Goal: Task Accomplishment & Management: Use online tool/utility

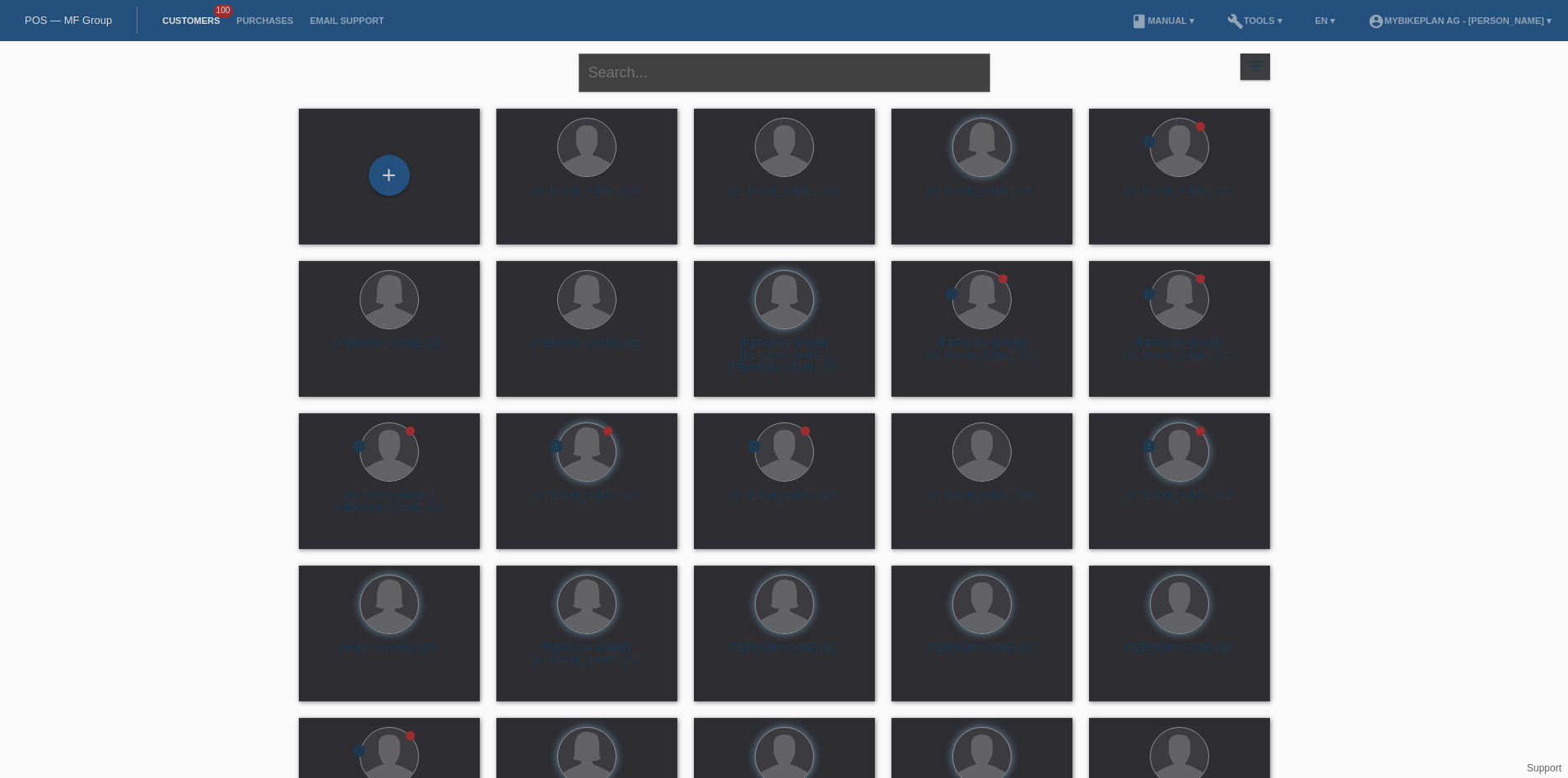
click at [687, 56] on input "text" at bounding box center [784, 73] width 412 height 39
paste input "43423905718"
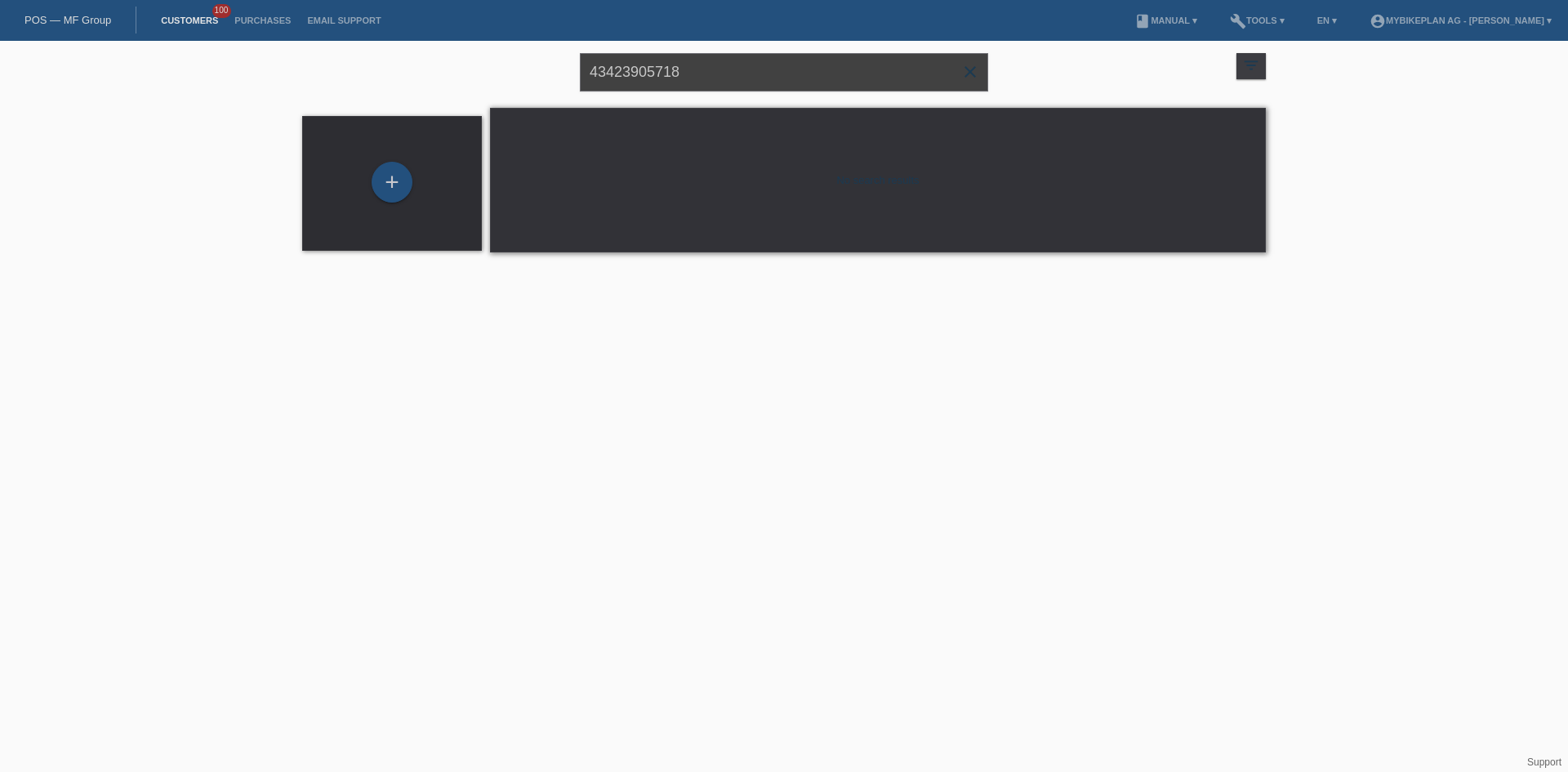
drag, startPoint x: 693, startPoint y: 84, endPoint x: 578, endPoint y: 82, distance: 115.0
click at [578, 82] on div "43423905718 close filter_list view_module Show all customers star Show stared c…" at bounding box center [784, 71] width 980 height 59
paste input "Nicole Herzog-Borer"
click at [697, 73] on input "Nicole Herzog-Borer" at bounding box center [784, 72] width 409 height 38
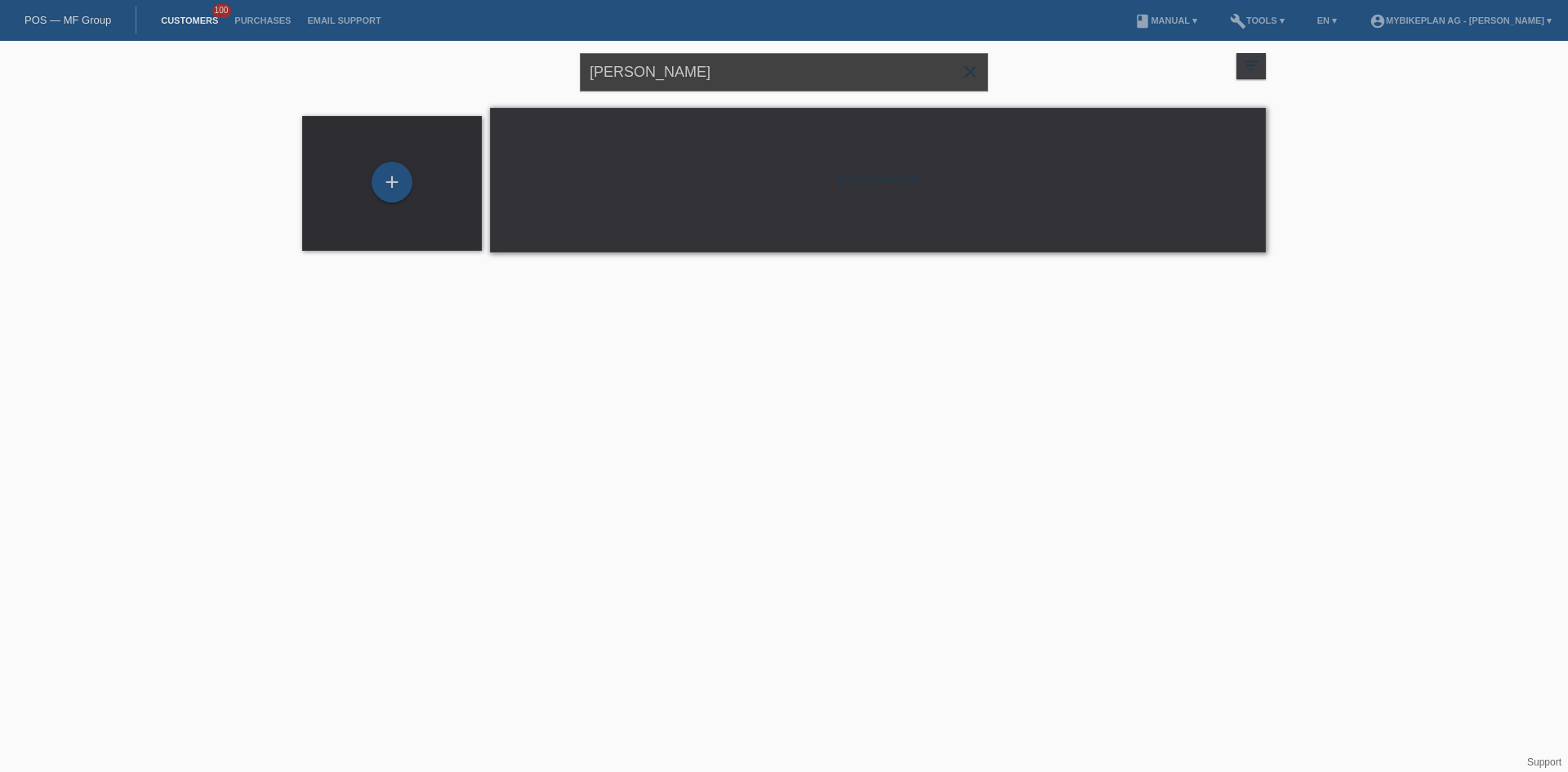
click at [697, 73] on input "Nicole Herzog-Borer" at bounding box center [784, 72] width 409 height 38
paste input "[PERSON_NAME]"
type input "[PERSON_NAME]"
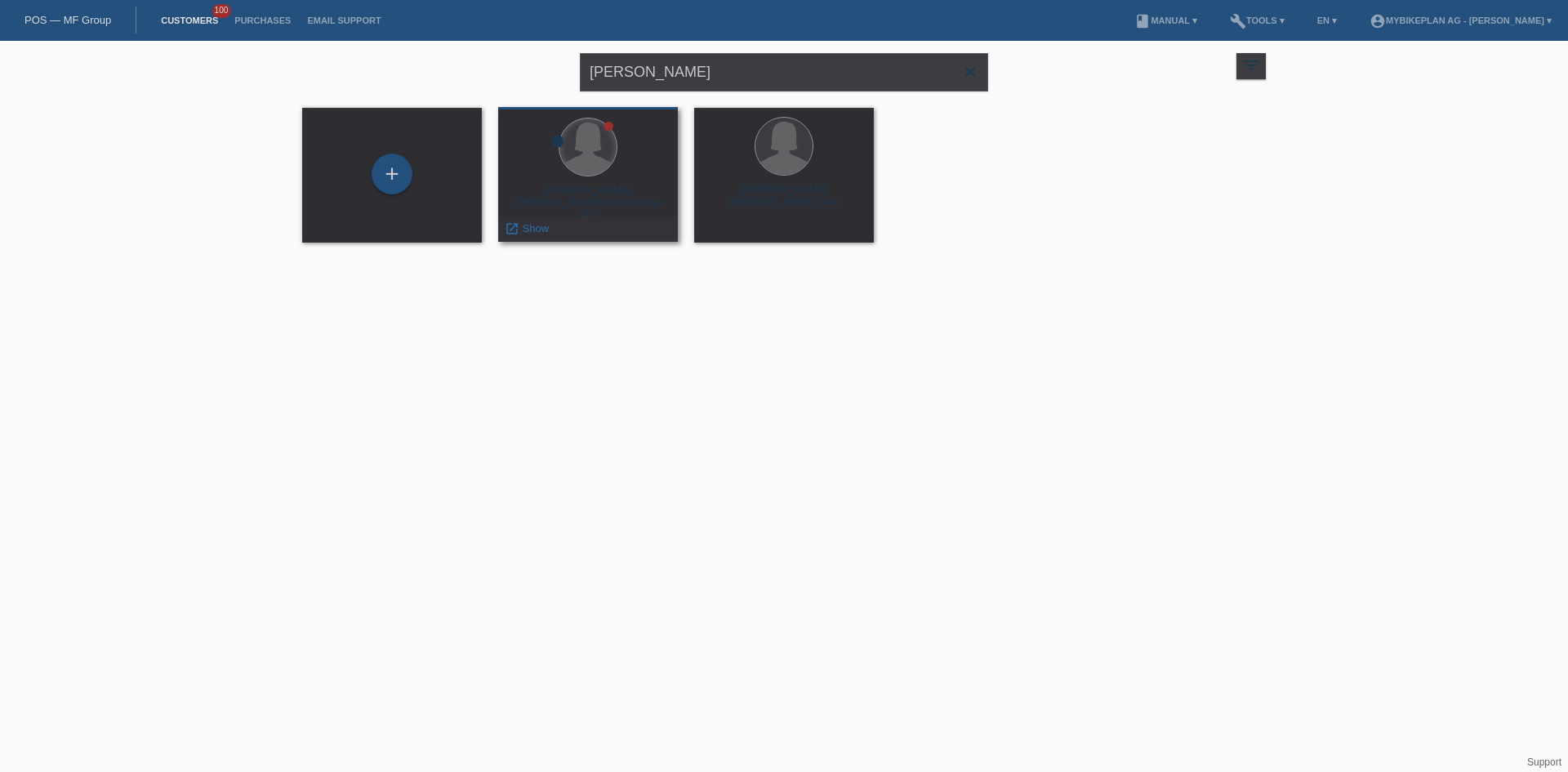
click at [615, 145] on div at bounding box center [588, 147] width 57 height 58
click at [596, 189] on div "Agnieszka Magdalena Mozdzinska (47)" at bounding box center [588, 199] width 153 height 30
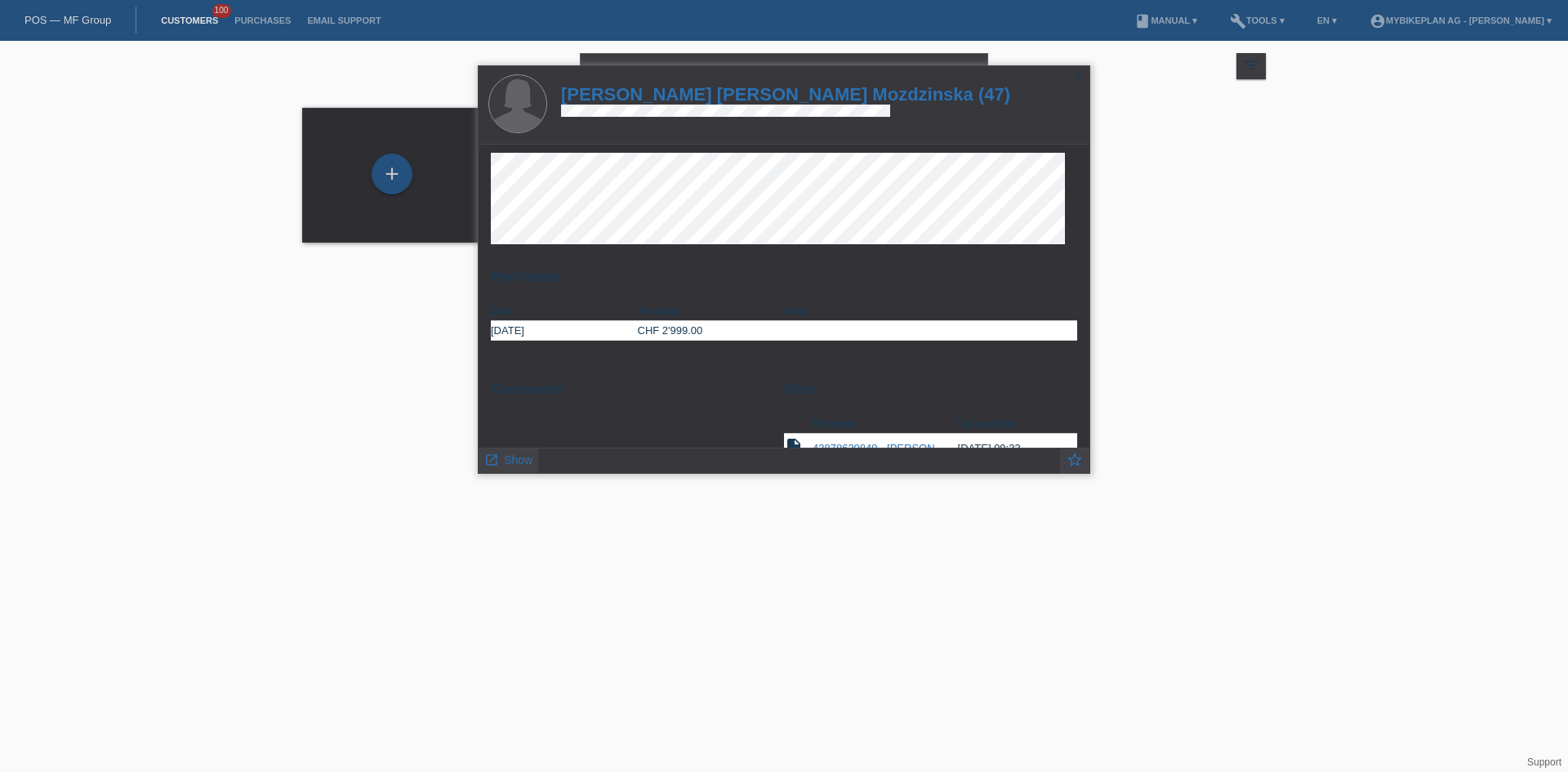
click at [673, 92] on h1 "Agnieszka Magdalena Mozdzinska (47)" at bounding box center [786, 94] width 449 height 20
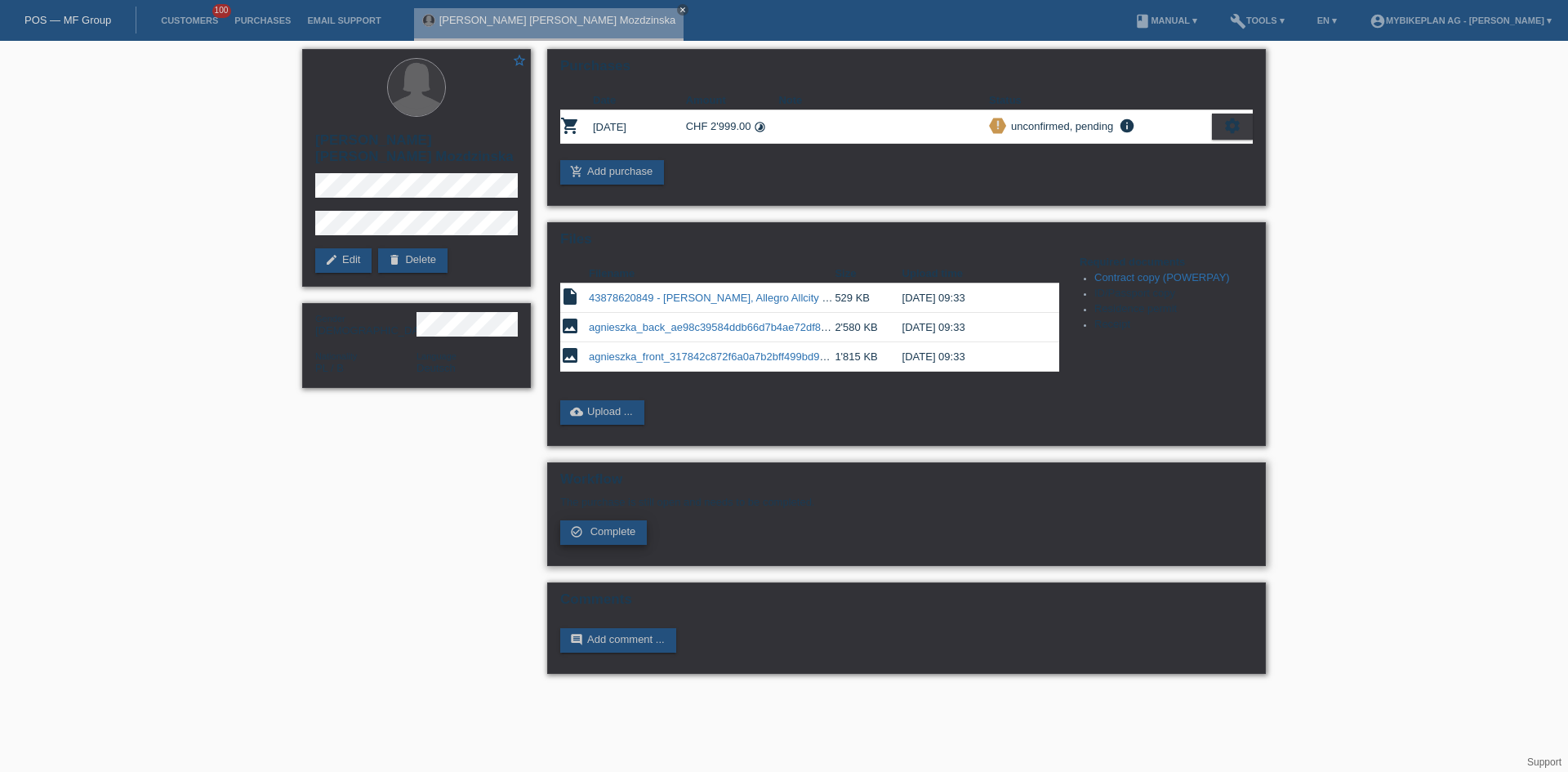
click at [604, 533] on span "Complete" at bounding box center [613, 532] width 46 height 12
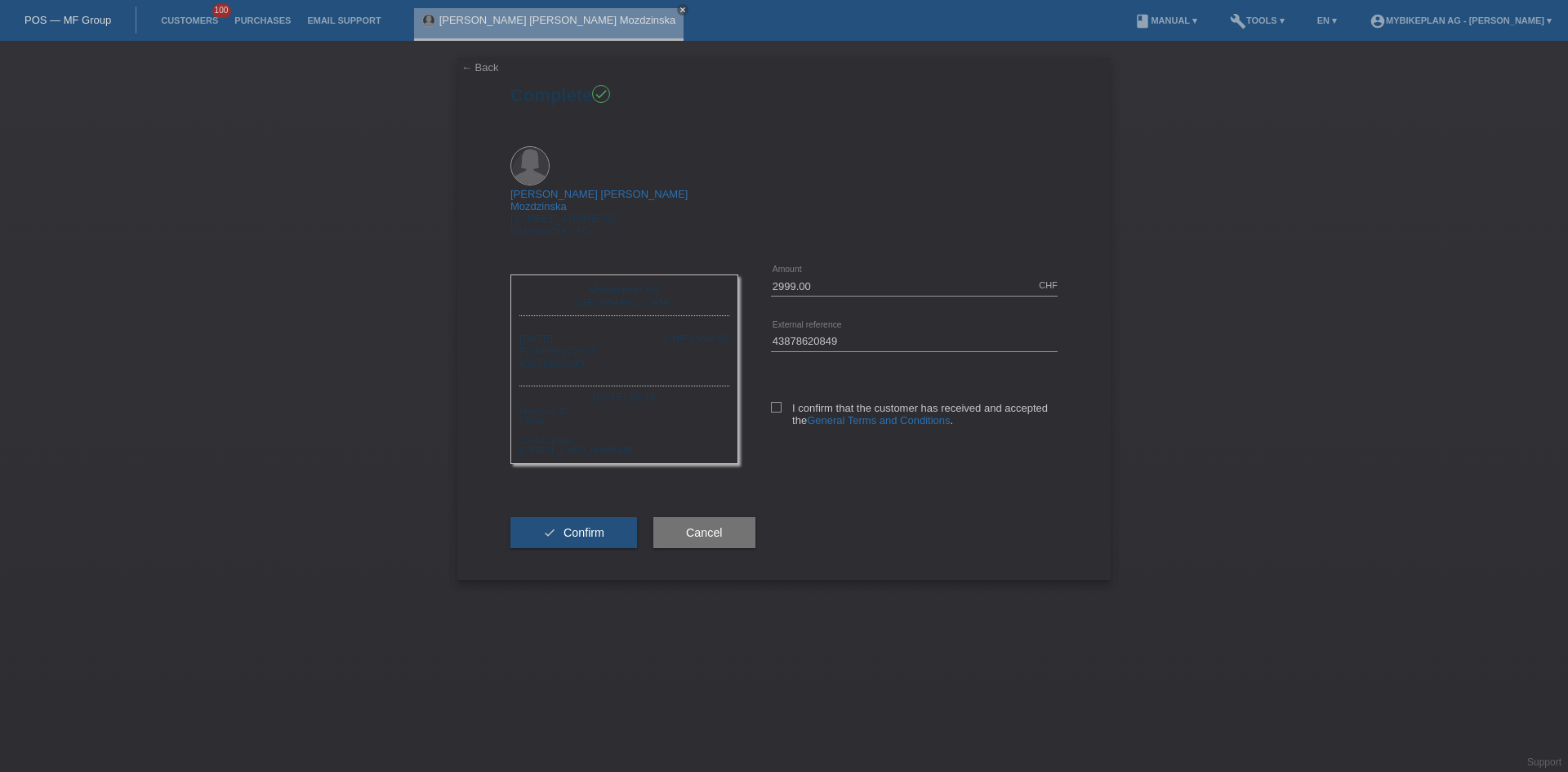
click at [775, 369] on div "I confirm that the customer has received and accepted the General Terms and Con…" at bounding box center [914, 411] width 287 height 85
click at [775, 402] on icon at bounding box center [776, 407] width 10 height 10
click at [775, 402] on input "I confirm that the customer has received and accepted the General Terms and Con…" at bounding box center [776, 407] width 10 height 10
checkbox input "true"
click at [564, 526] on span "Confirm" at bounding box center [584, 532] width 41 height 13
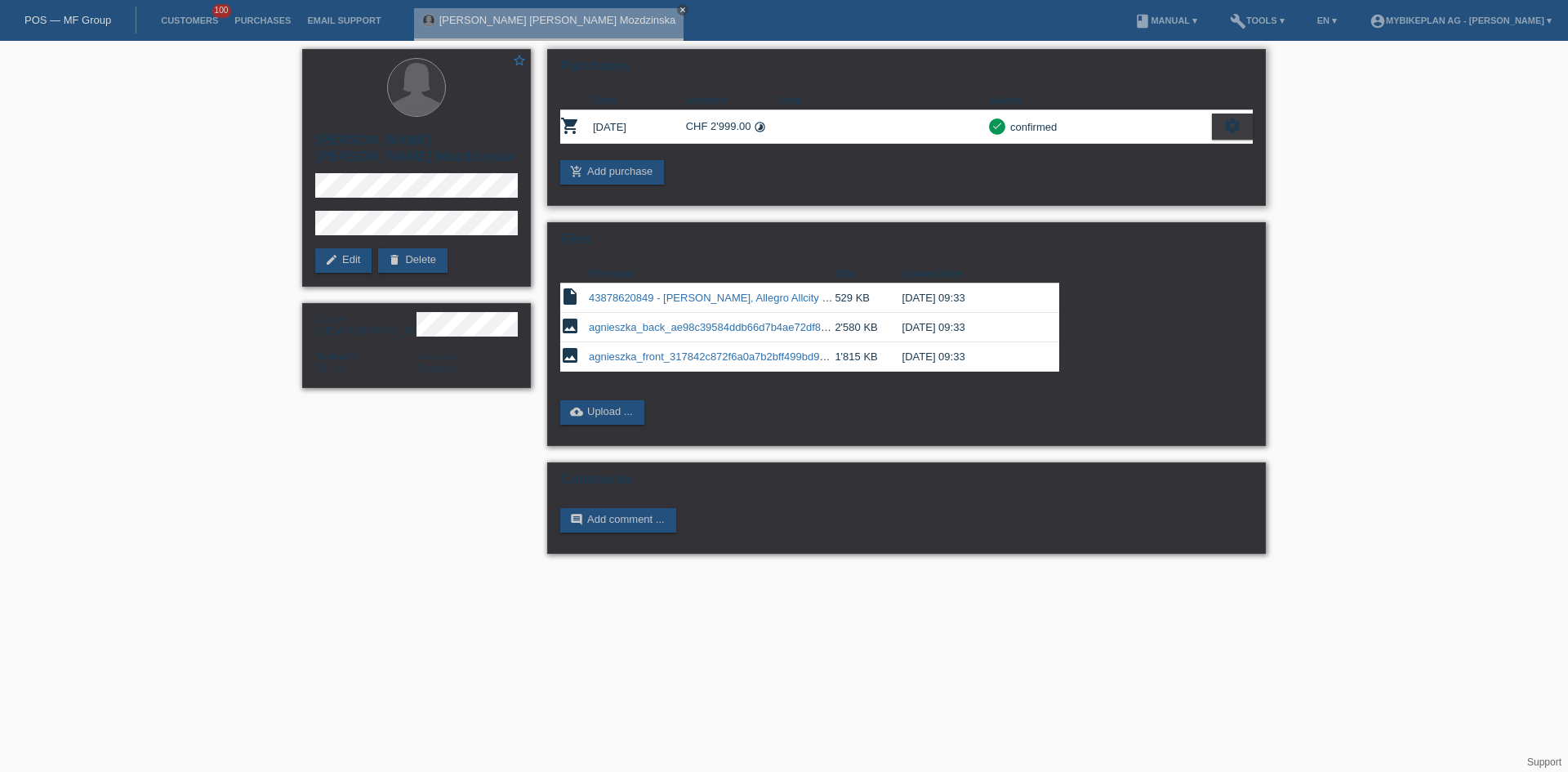
click at [1228, 129] on icon "settings" at bounding box center [1233, 125] width 18 height 18
click at [1327, 376] on div "star_border Agnieszka Magdalena Mozdzinska edit Edit delete Delete Gender Femal…" at bounding box center [784, 306] width 1568 height 530
click at [72, 20] on link "POS — MF Group" at bounding box center [67, 20] width 86 height 12
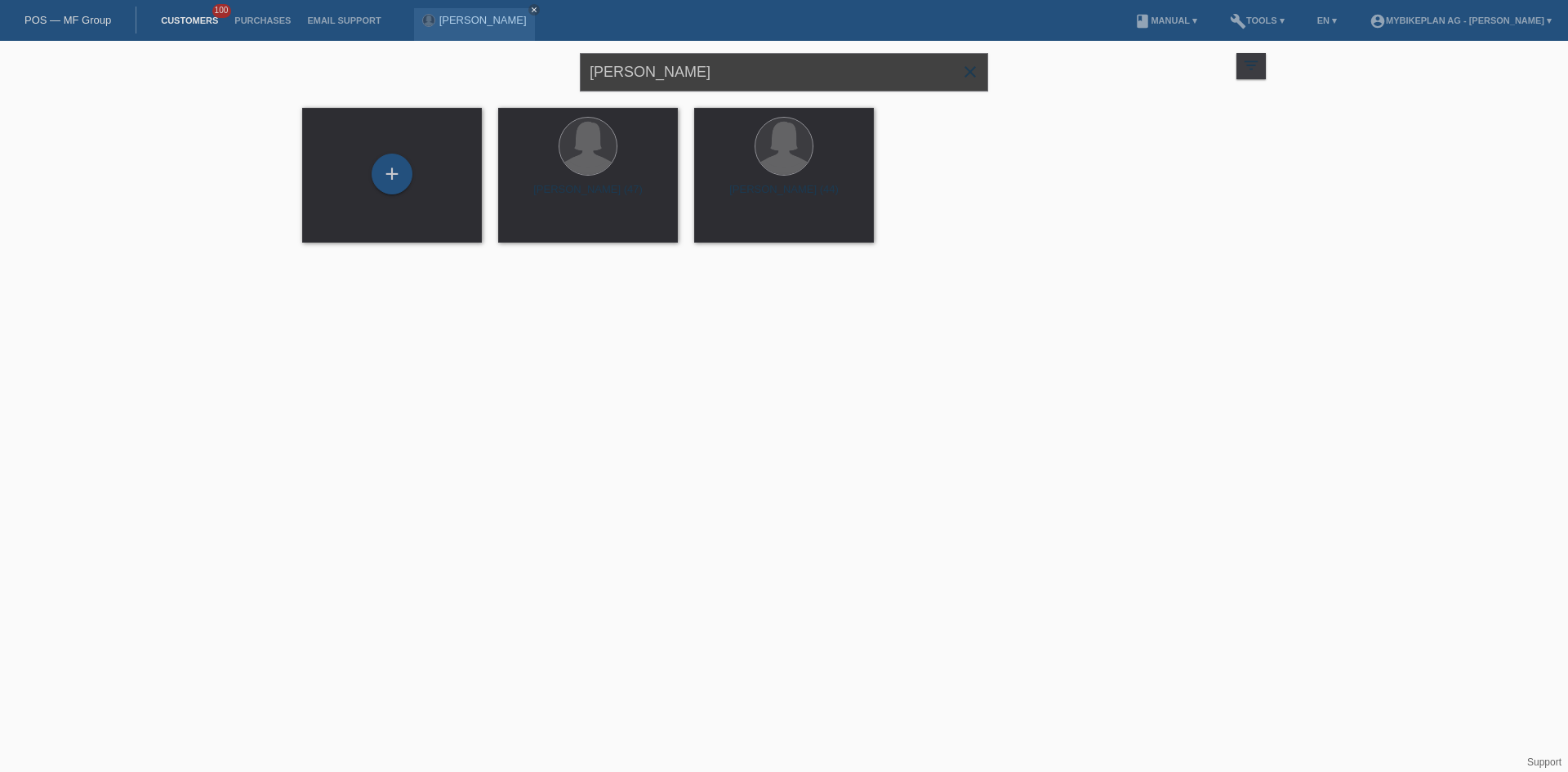
click at [750, 77] on input "[PERSON_NAME]" at bounding box center [784, 72] width 409 height 38
click at [750, 77] on input "Agnieszka Mozdzinska" at bounding box center [784, 72] width 409 height 38
paste input "[PERSON_NAME]"
type input "[PERSON_NAME]"
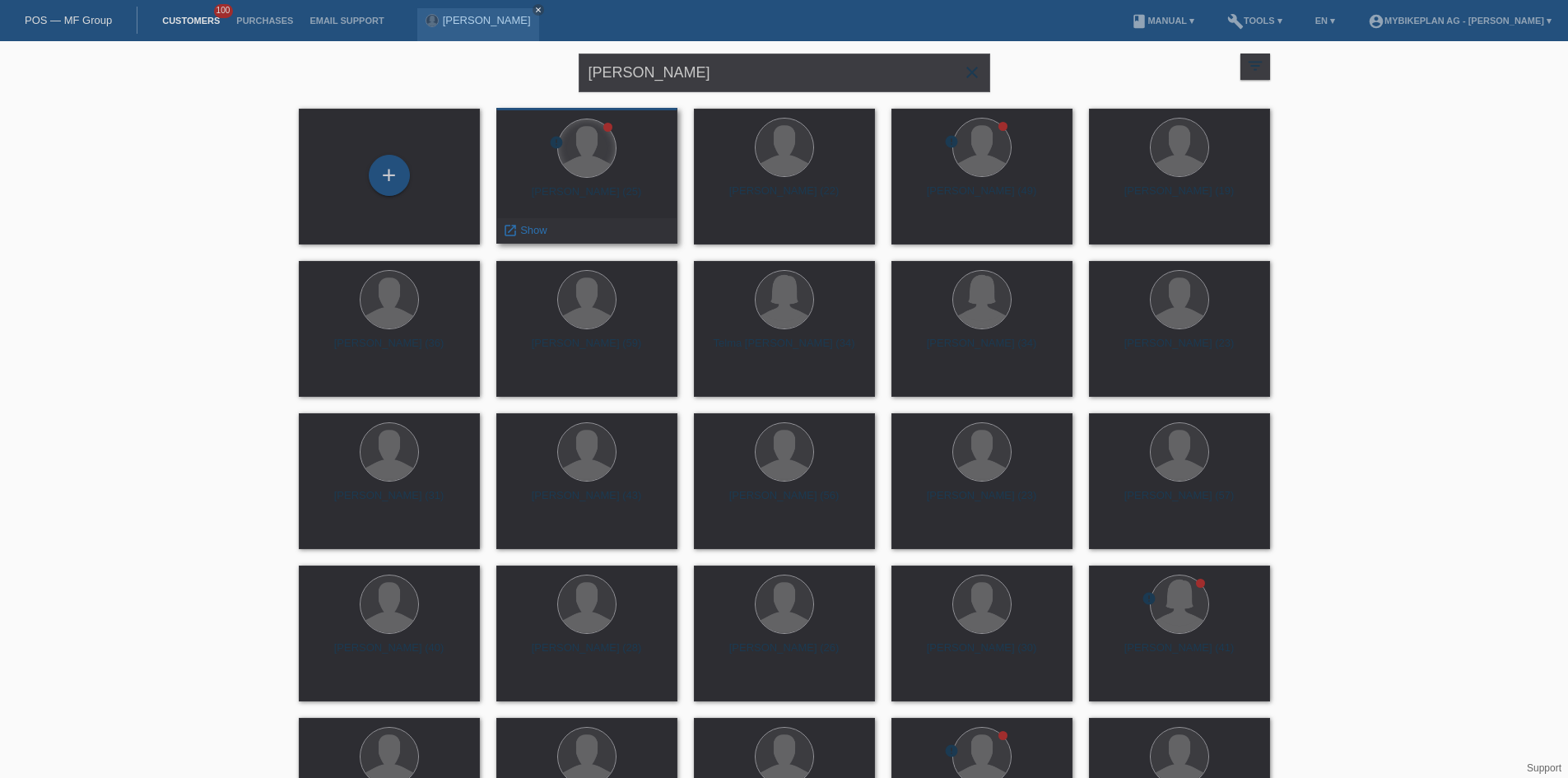
click at [597, 129] on div at bounding box center [587, 148] width 58 height 58
click at [593, 151] on div at bounding box center [587, 148] width 58 height 58
click at [536, 219] on div "launch Show" at bounding box center [525, 230] width 56 height 25
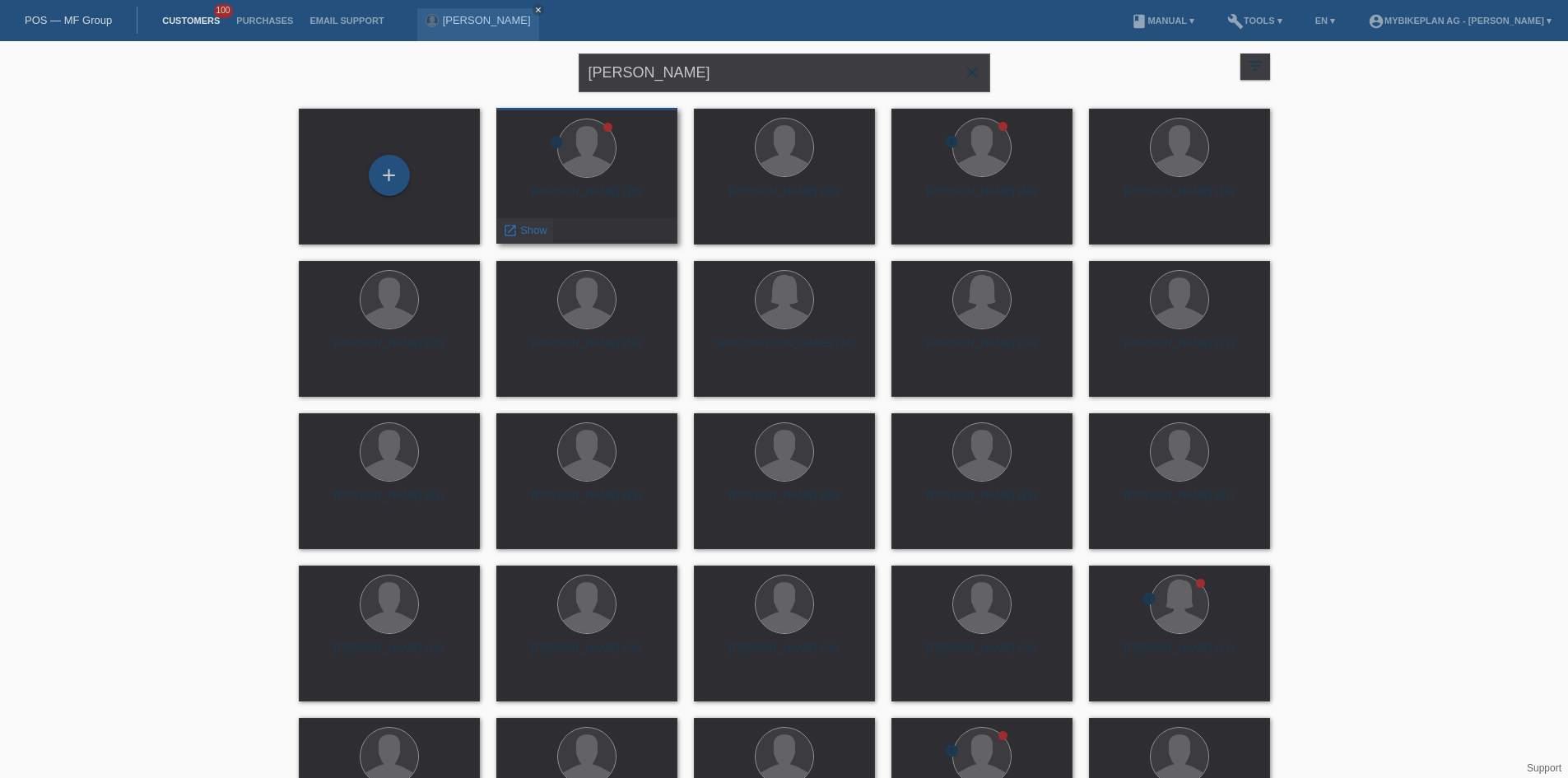
click at [538, 227] on span "Show" at bounding box center [534, 230] width 27 height 12
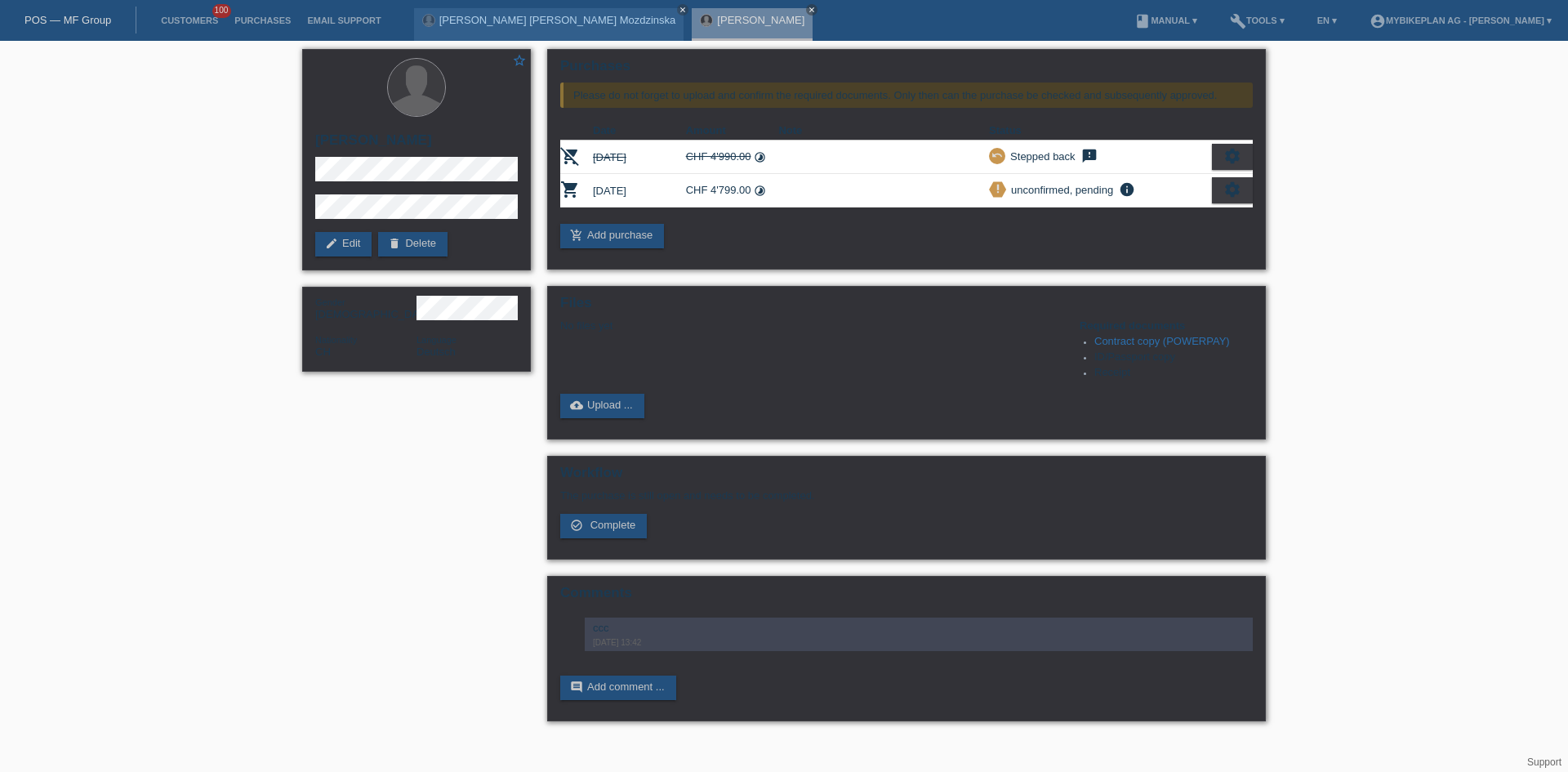
click at [525, 226] on div "star_border [PERSON_NAME] edit Edit delete Delete" at bounding box center [416, 159] width 229 height 221
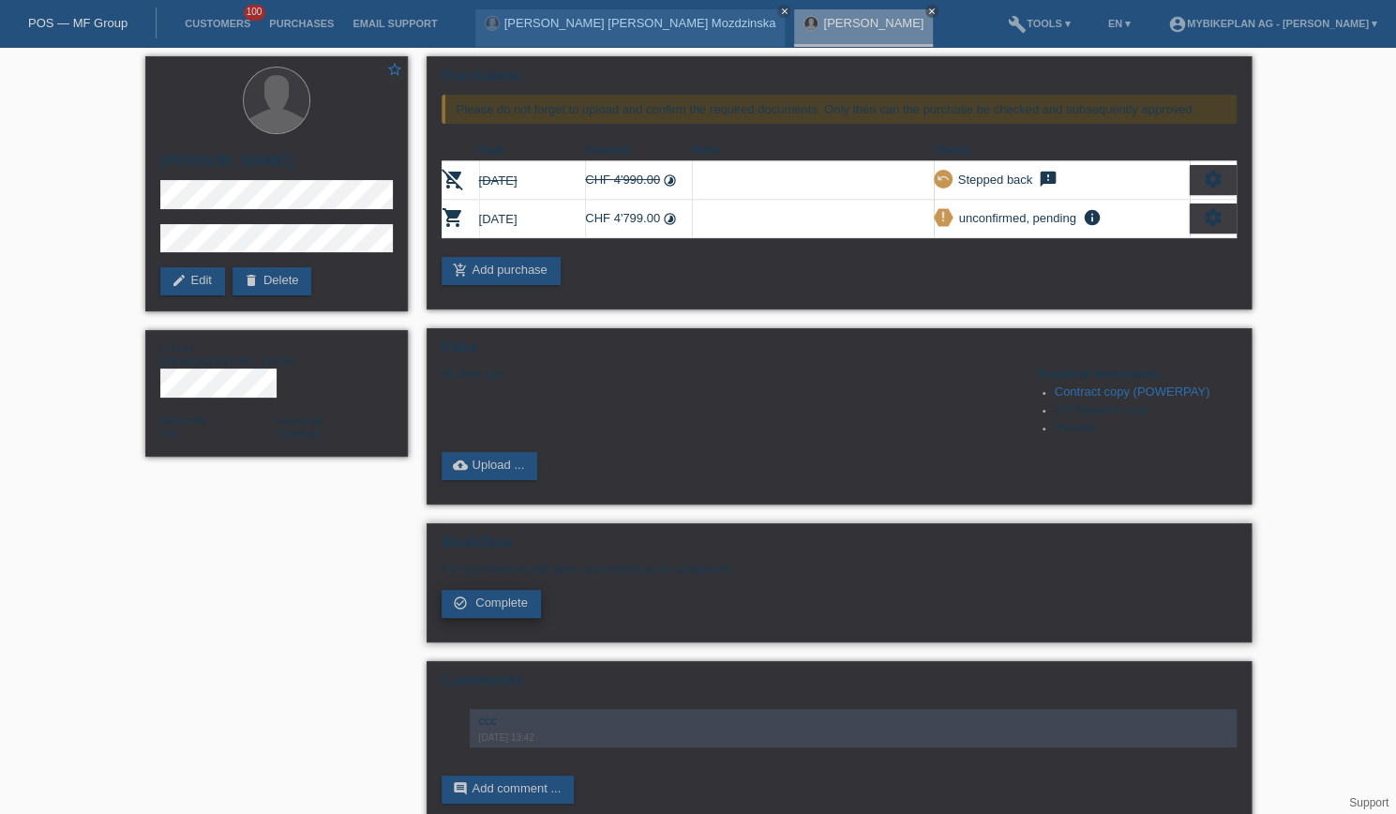
click at [500, 599] on span "Complete" at bounding box center [501, 602] width 53 height 14
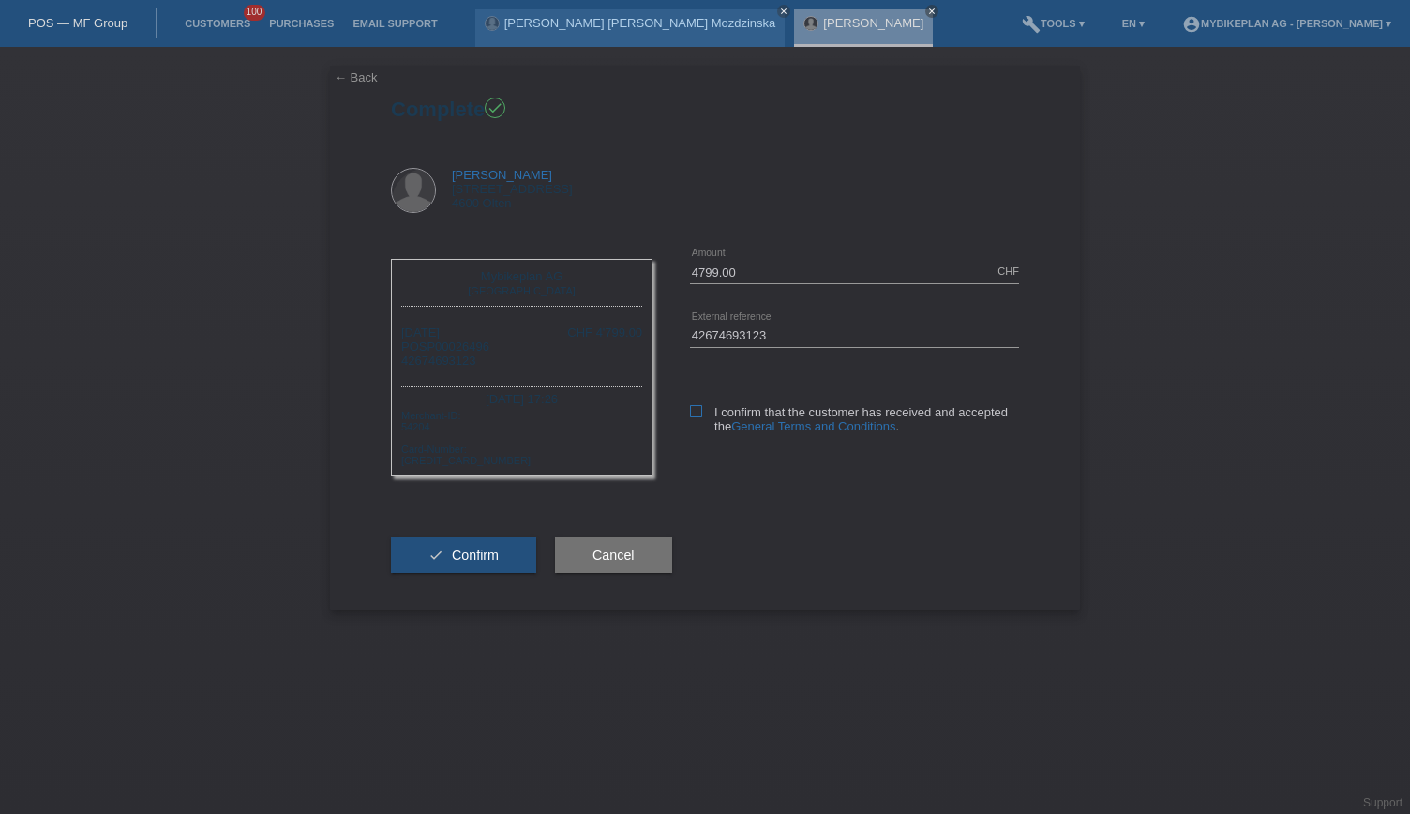
click at [696, 408] on icon at bounding box center [696, 411] width 12 height 12
click at [696, 408] on input "I confirm that the customer has received and accepted the General Terms and Con…" at bounding box center [696, 411] width 12 height 12
checkbox input "true"
click at [441, 550] on button "check Confirm" at bounding box center [463, 555] width 145 height 36
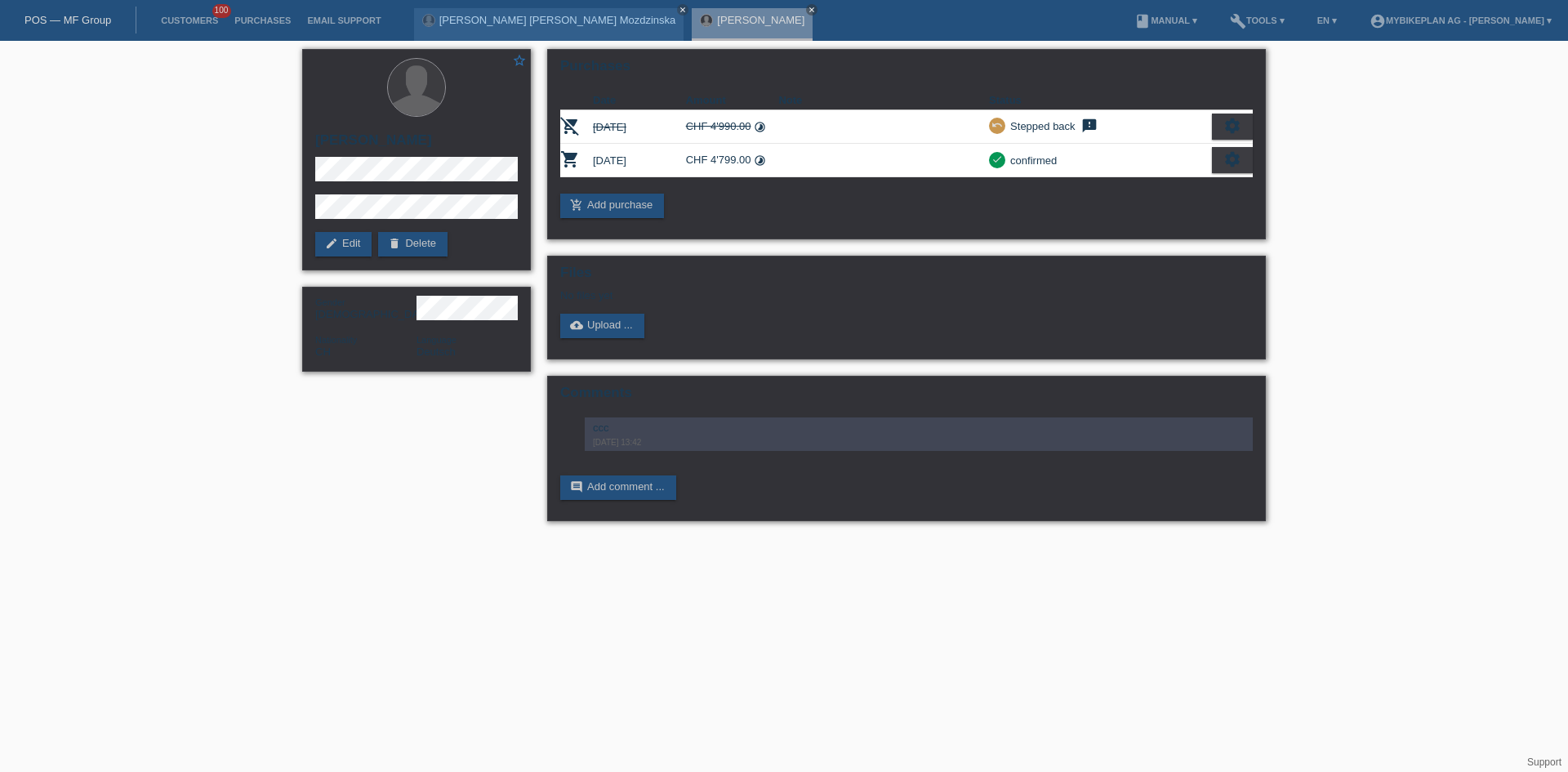
click at [91, 19] on link "POS — MF Group" at bounding box center [67, 20] width 86 height 12
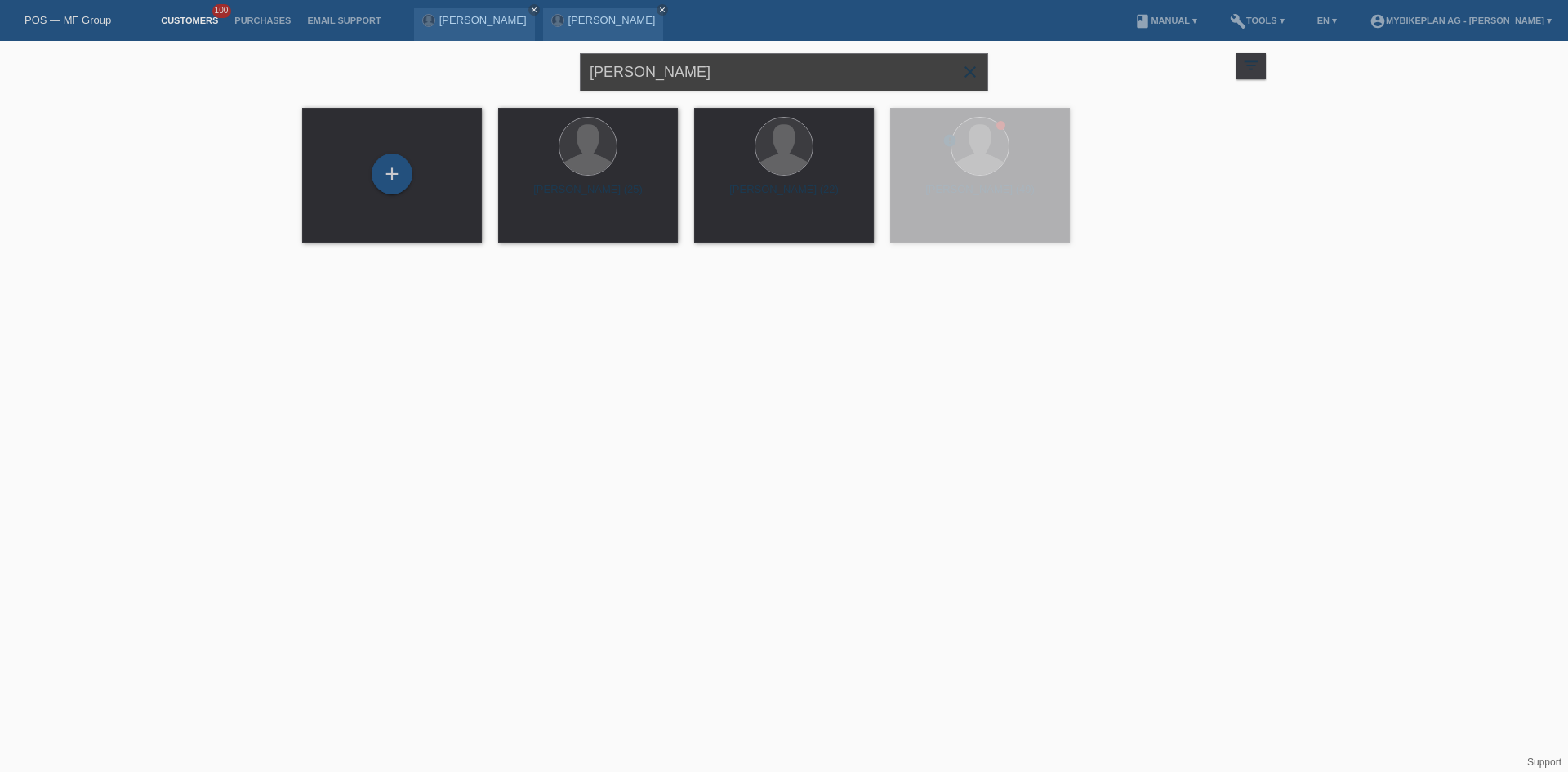
click at [673, 75] on input "[PERSON_NAME]" at bounding box center [784, 72] width 409 height 38
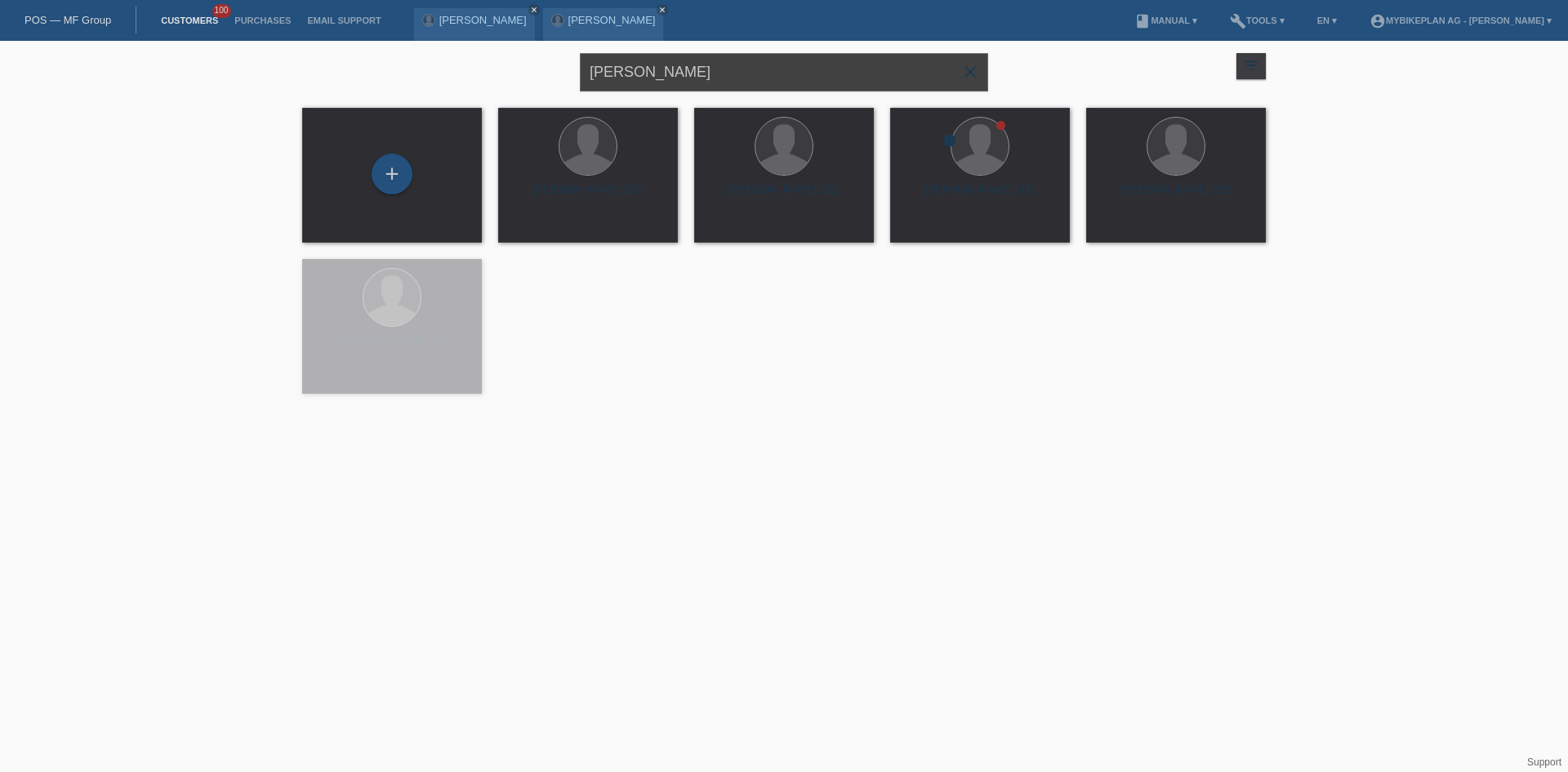
click at [673, 75] on input "[PERSON_NAME]" at bounding box center [784, 72] width 409 height 38
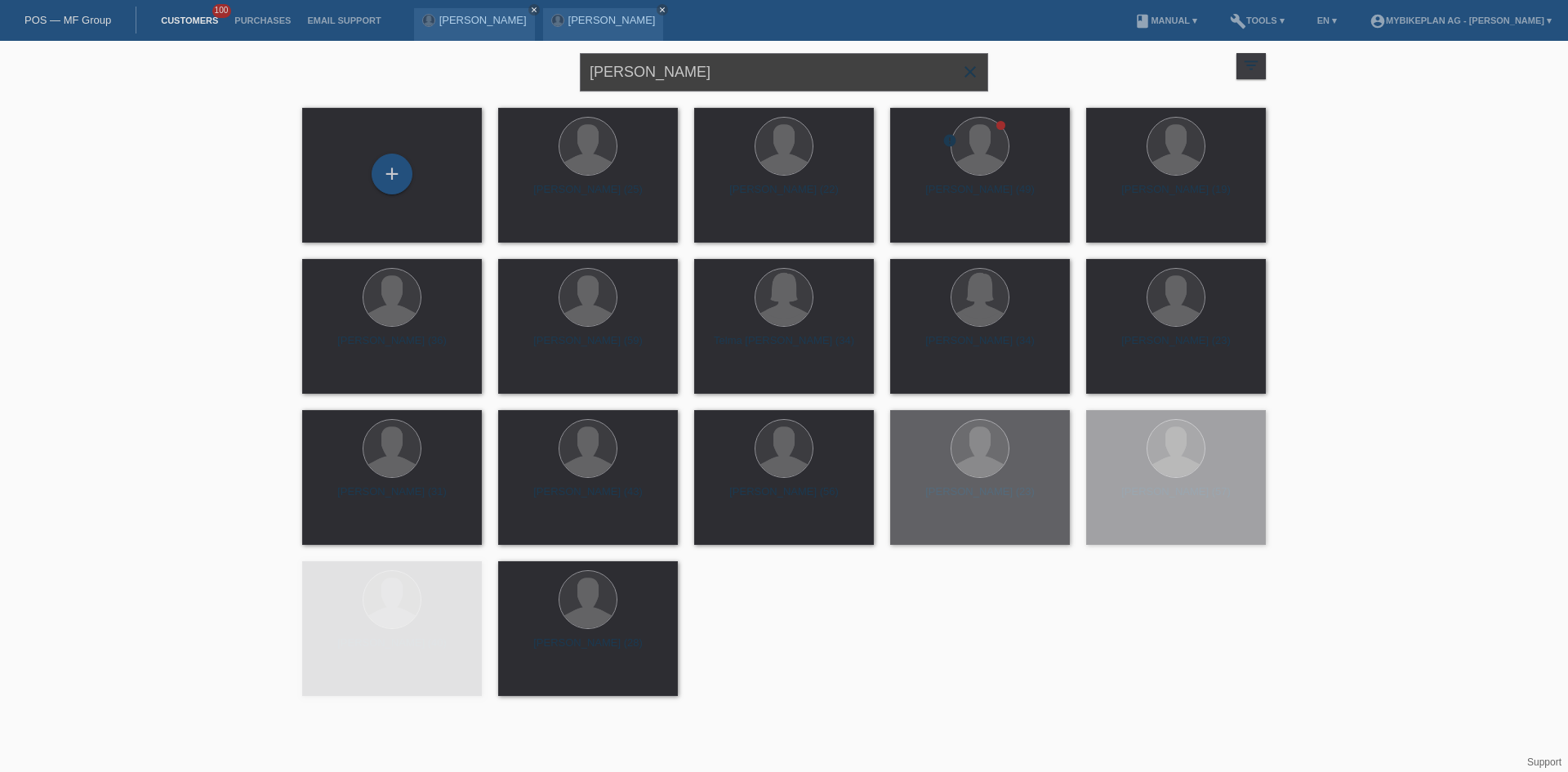
click at [673, 75] on input "[PERSON_NAME]" at bounding box center [784, 72] width 409 height 38
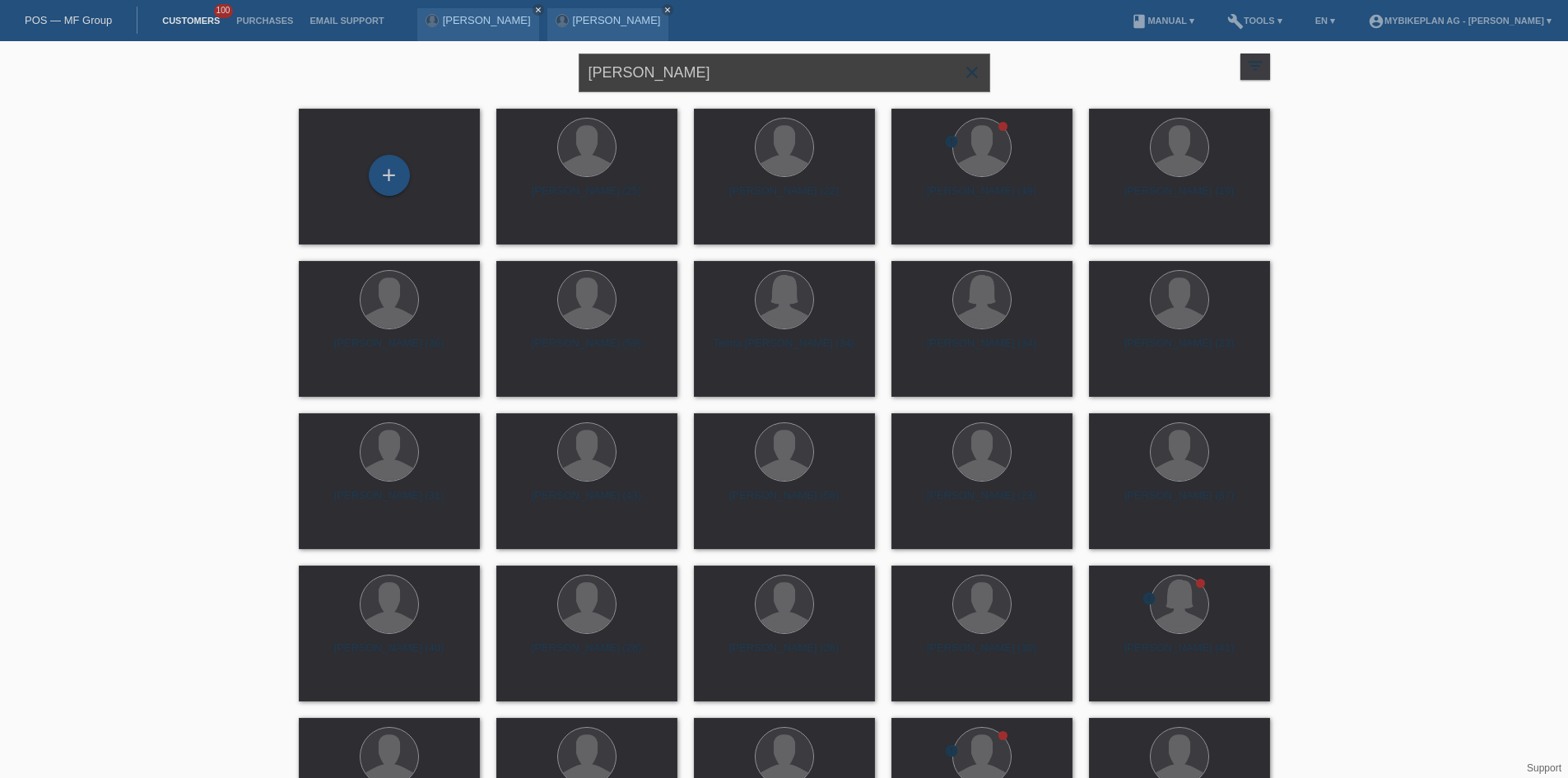
drag, startPoint x: 679, startPoint y: 76, endPoint x: 586, endPoint y: 64, distance: 93.8
click at [586, 64] on input "[PERSON_NAME]" at bounding box center [784, 73] width 412 height 39
paste input "Thierry Reuteler"
type input "Thierry Reuteler"
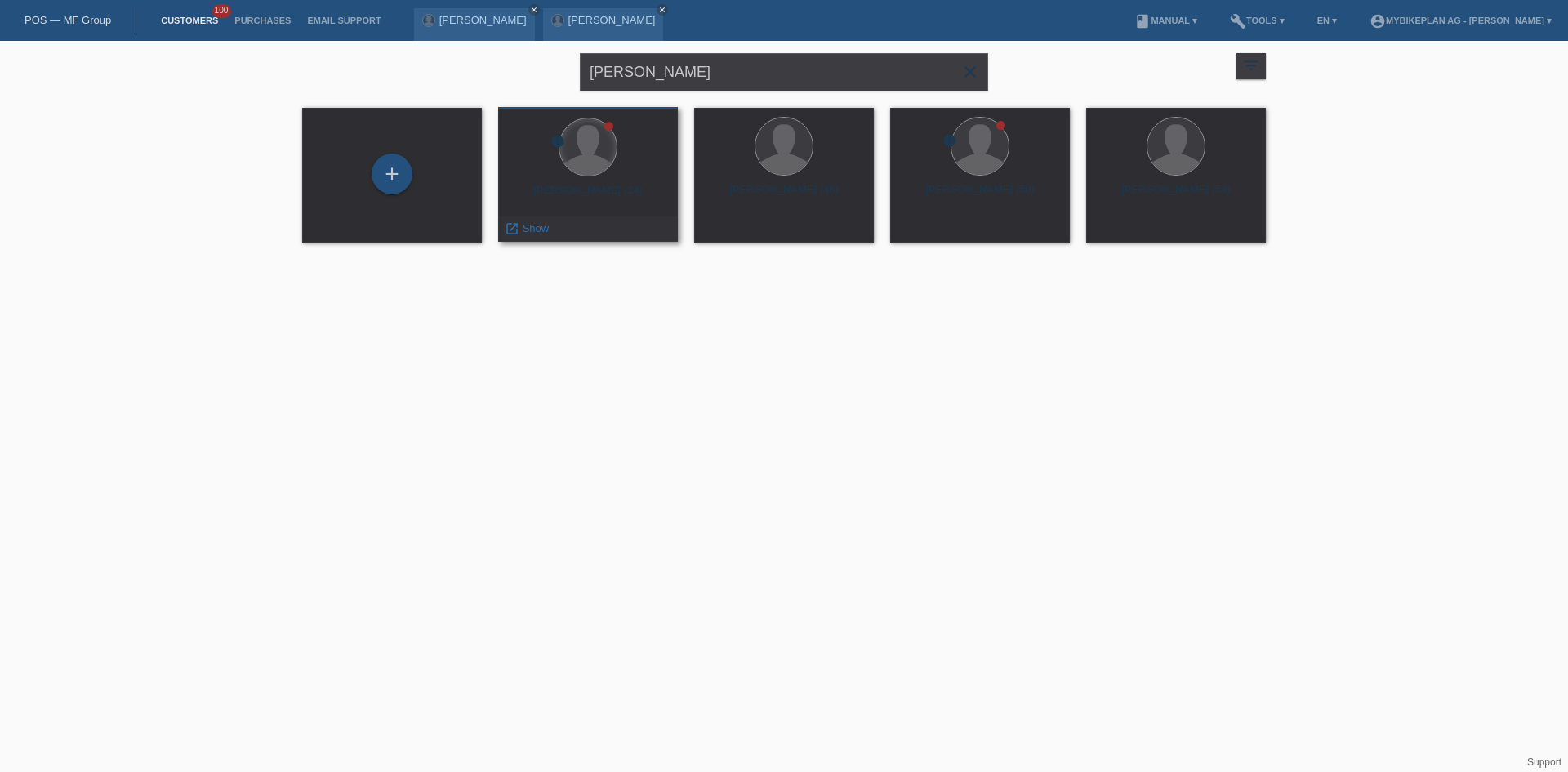
click at [600, 140] on div at bounding box center [588, 147] width 57 height 58
click at [600, 129] on div at bounding box center [588, 147] width 57 height 58
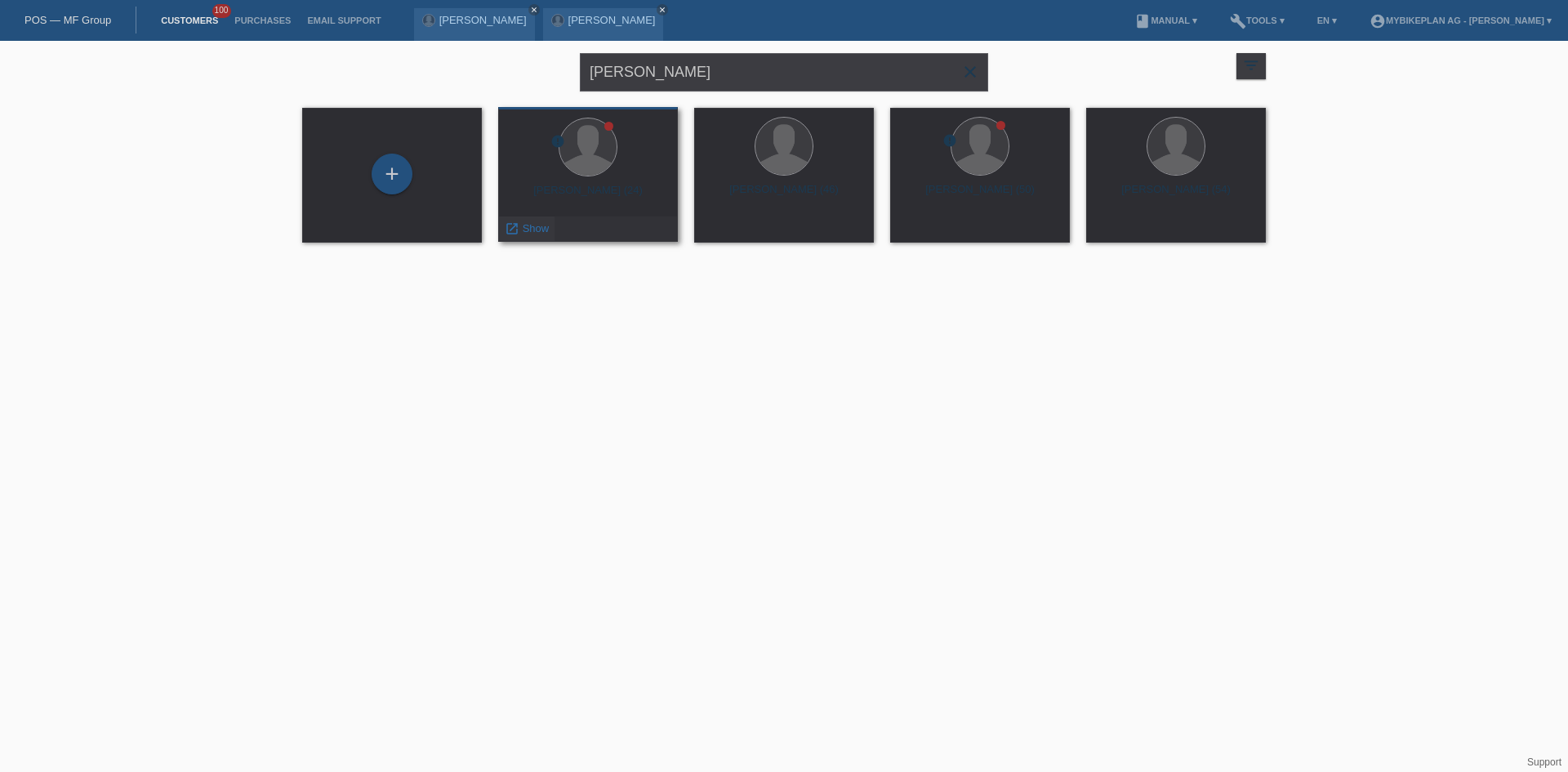
click at [525, 220] on div "launch Show" at bounding box center [527, 228] width 56 height 24
click at [517, 225] on icon "launch" at bounding box center [512, 228] width 15 height 15
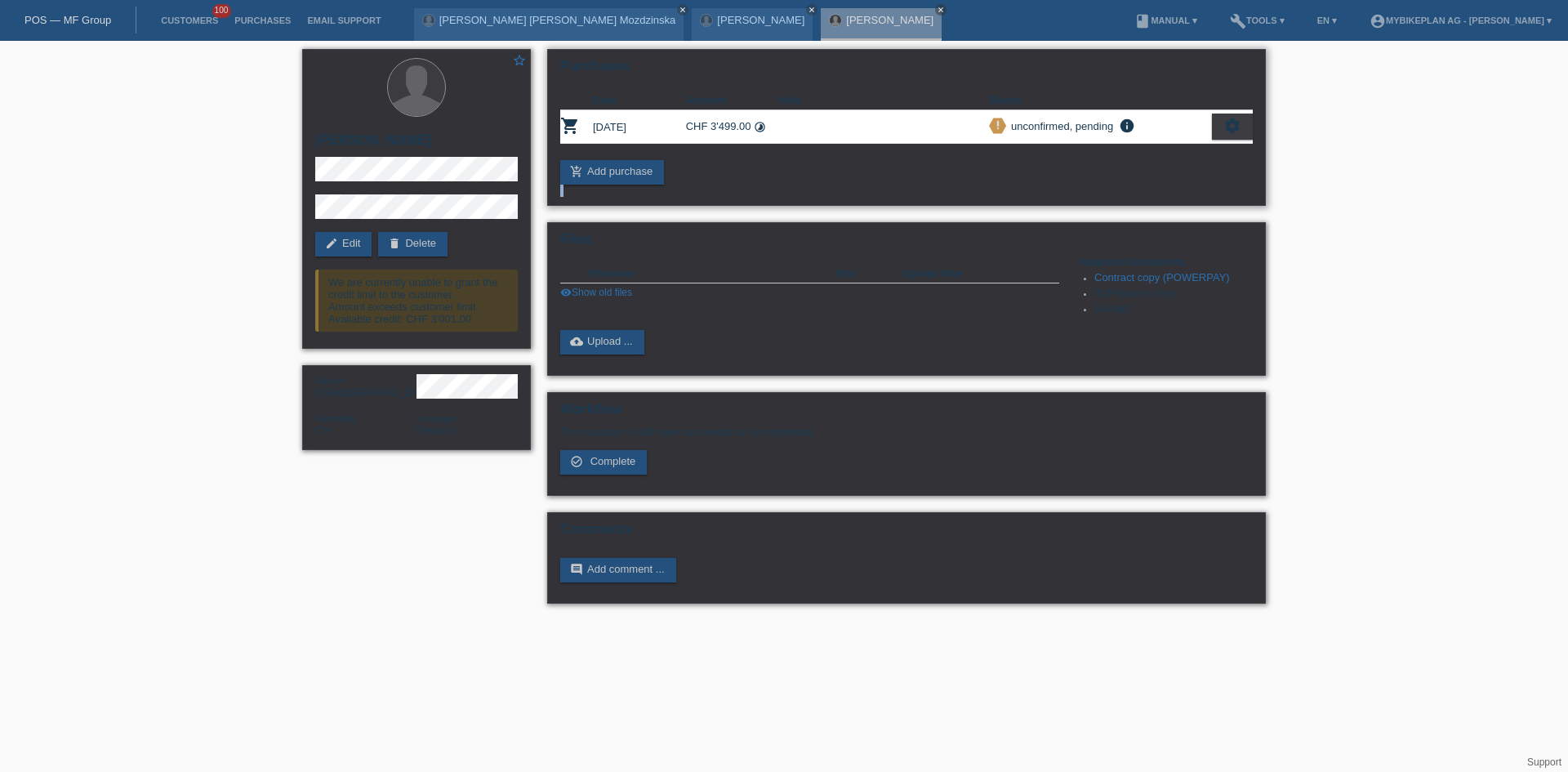
click at [727, 187] on div "Purchases Date Amount Note Status shopping_cart 29.08.2025 CHF 3'499.00 timelap…" at bounding box center [907, 330] width 735 height 579
click at [606, 460] on span "Complete" at bounding box center [613, 461] width 46 height 12
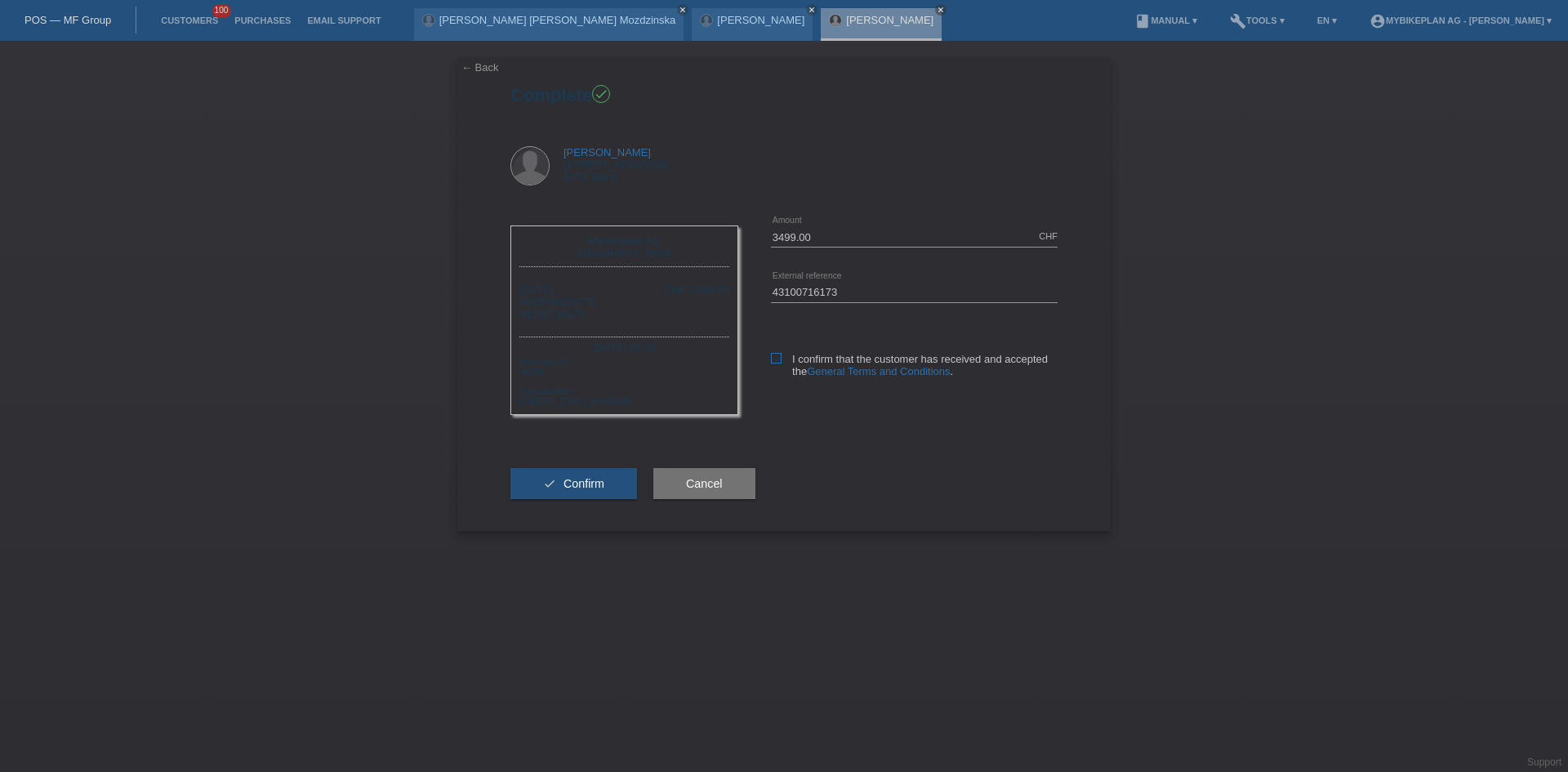
click at [780, 358] on icon at bounding box center [776, 358] width 10 height 10
click at [780, 358] on input "I confirm that the customer has received and accepted the General Terms and Con…" at bounding box center [776, 358] width 10 height 10
checkbox input "true"
click at [578, 477] on span "Confirm" at bounding box center [584, 484] width 41 height 13
